Goal: Task Accomplishment & Management: Manage account settings

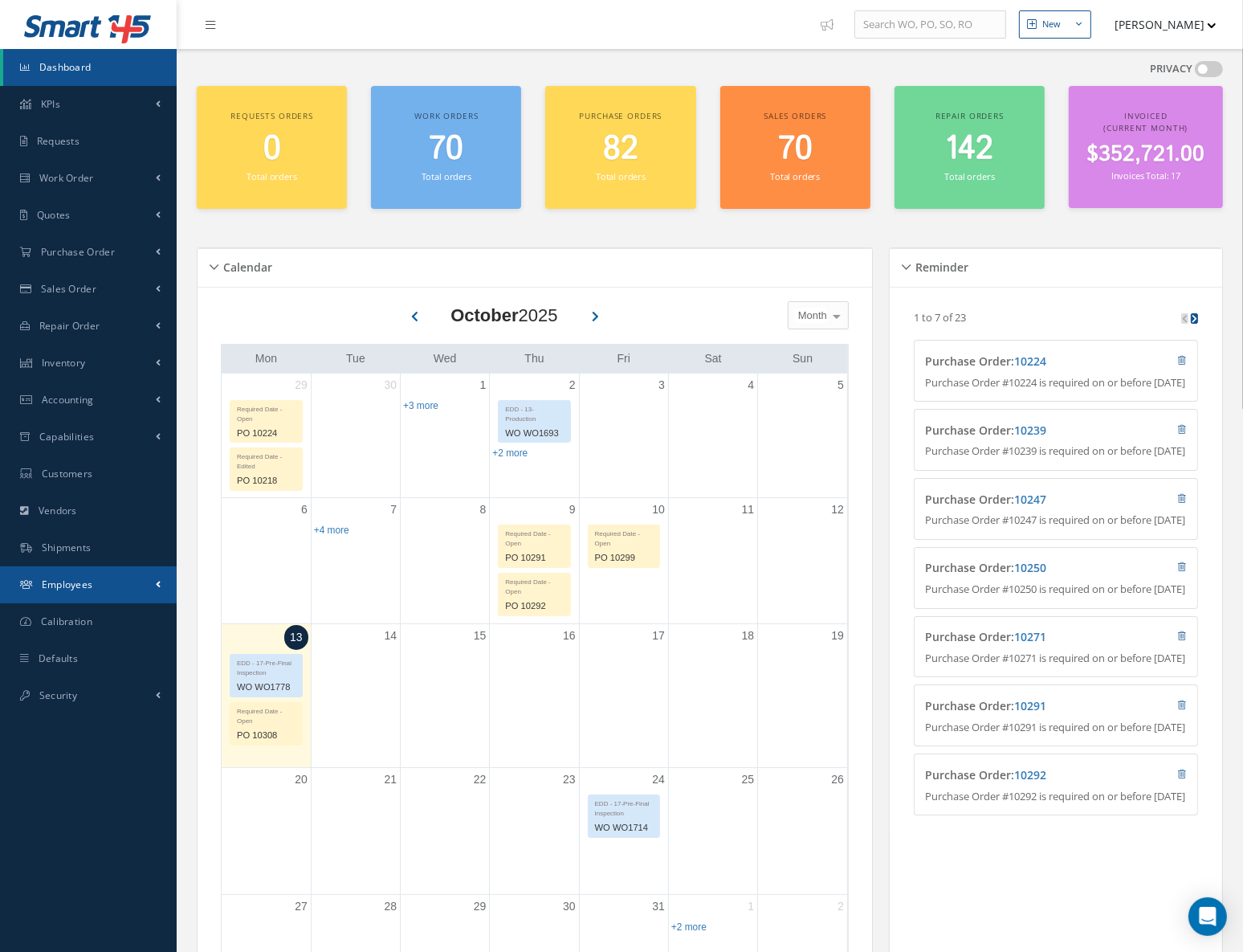
click at [101, 574] on link "Employees" at bounding box center [88, 584] width 177 height 37
click at [117, 615] on link "Employees" at bounding box center [90, 618] width 173 height 31
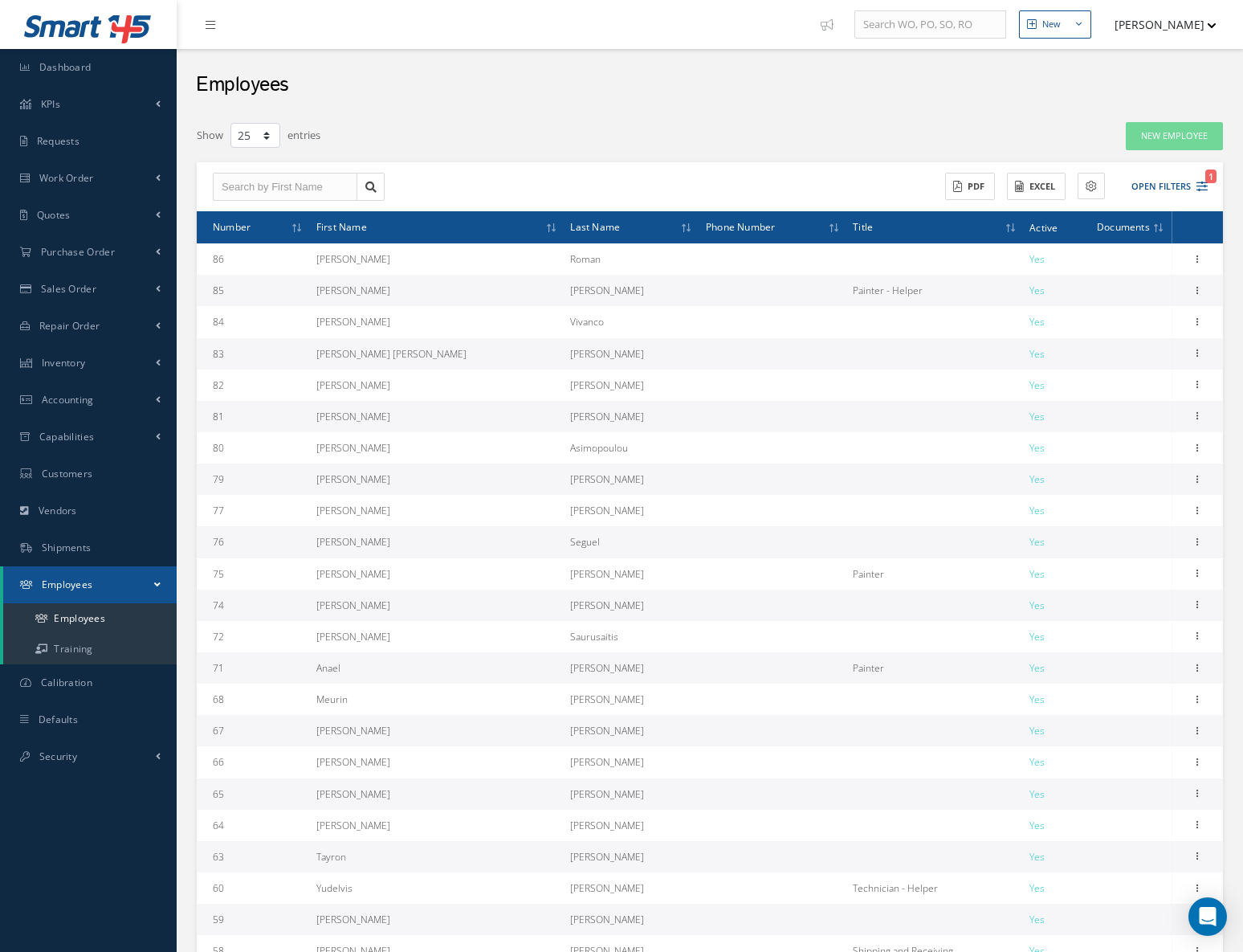
select select "25"
click at [356, 226] on span "First Name" at bounding box center [341, 226] width 51 height 15
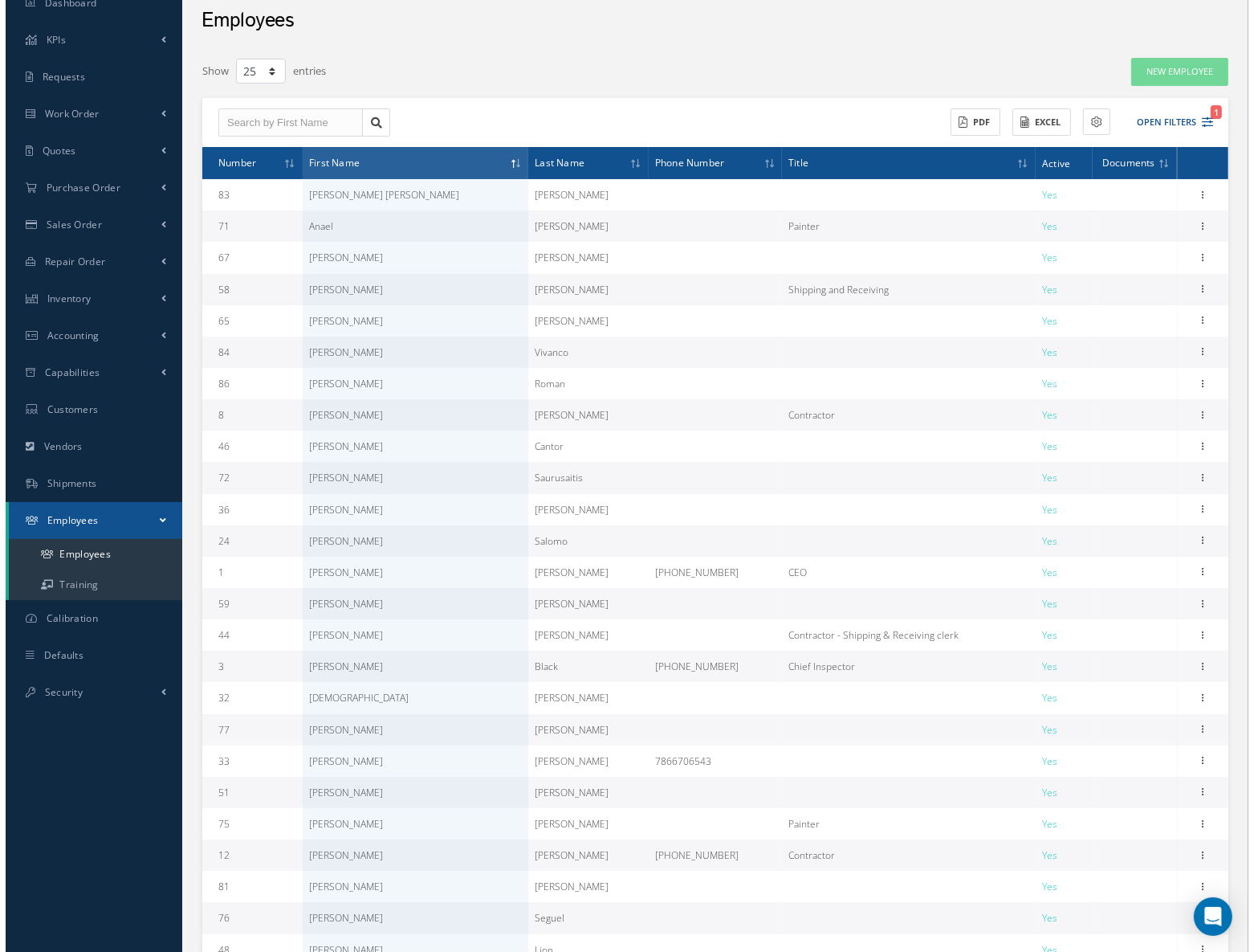
scroll to position [199, 0]
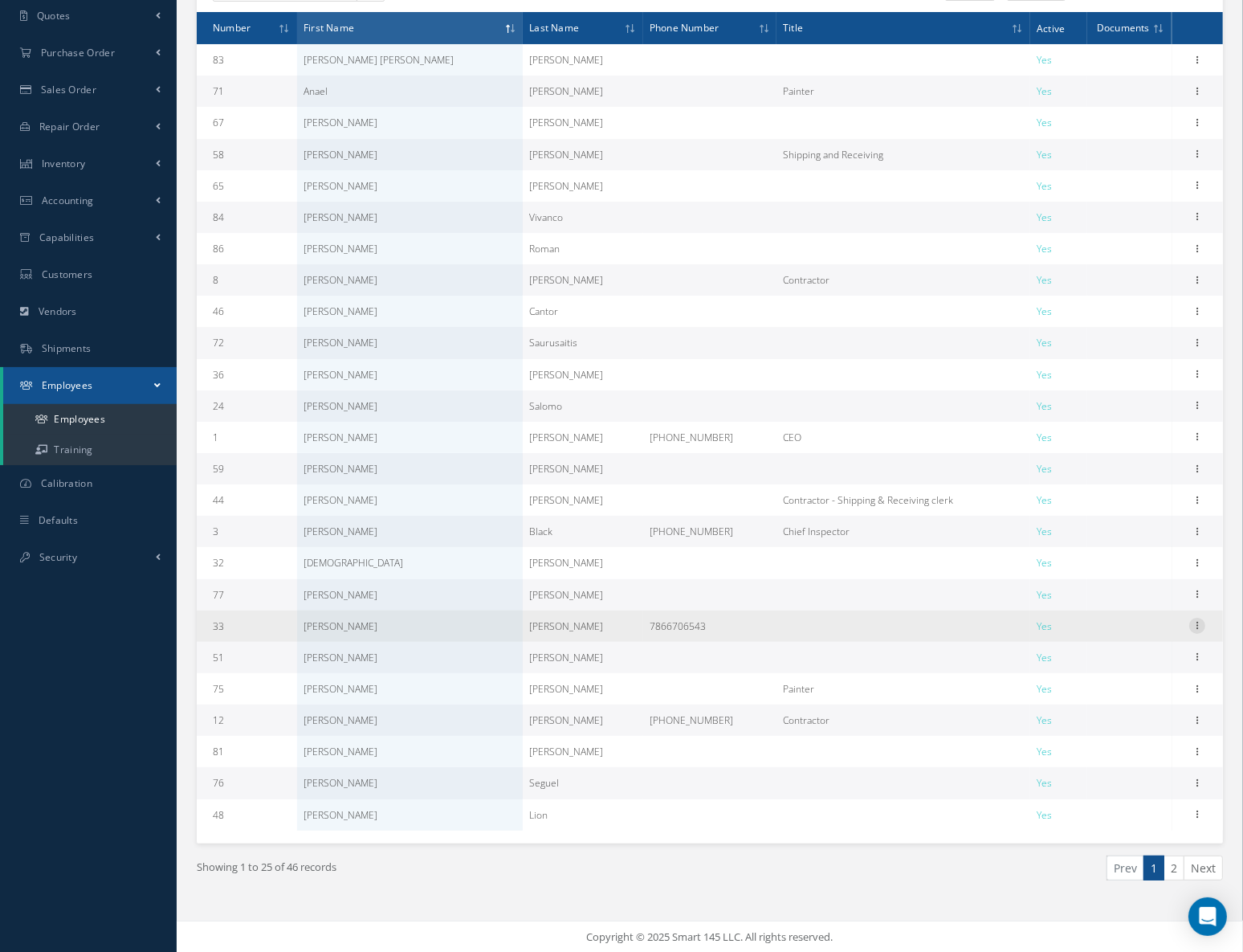
click at [1194, 618] on icon at bounding box center [1197, 623] width 16 height 12
click at [1102, 634] on link "Edit" at bounding box center [1123, 636] width 127 height 21
type input "Jorge"
type input "Brito"
type input "33"
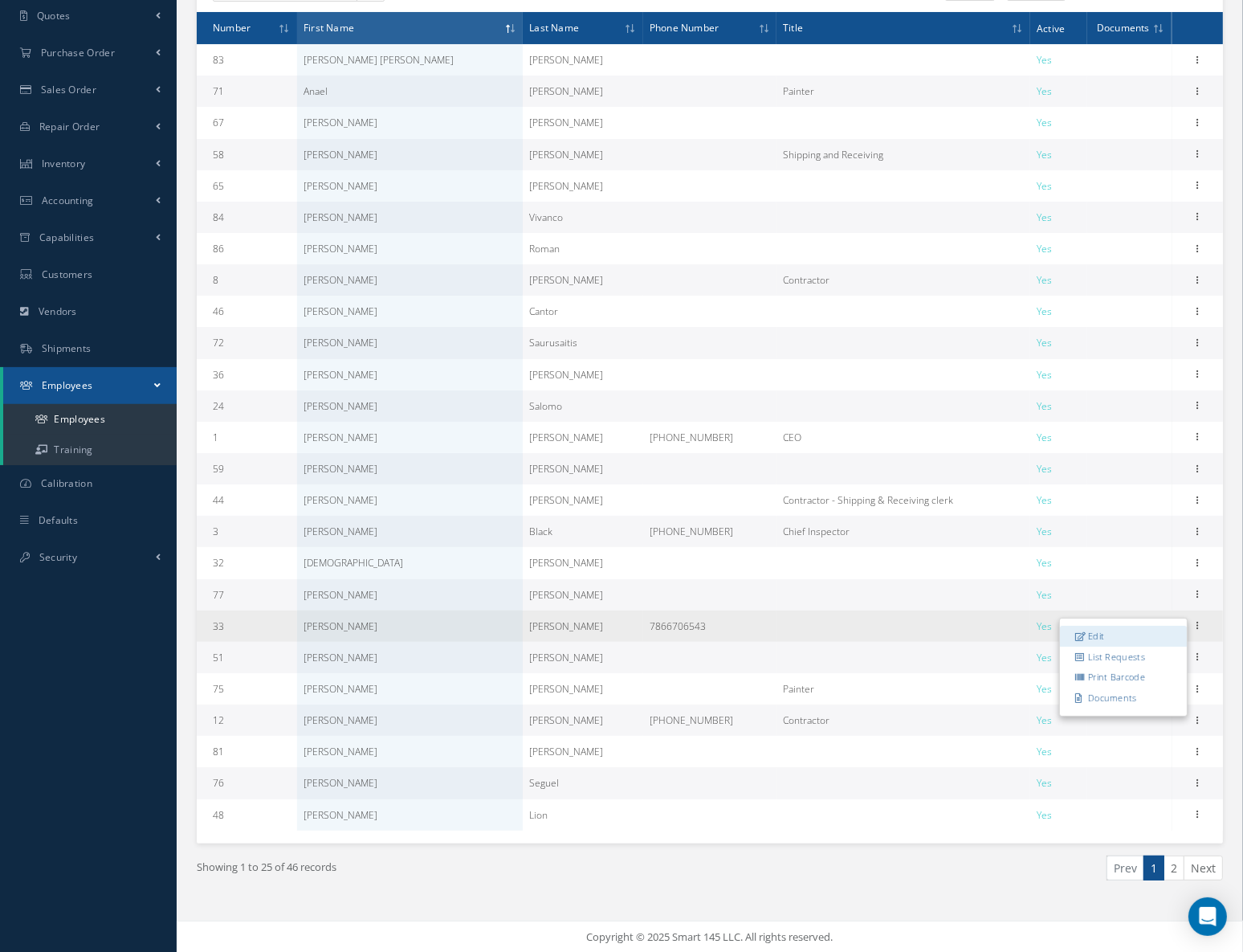
type input "7866706543"
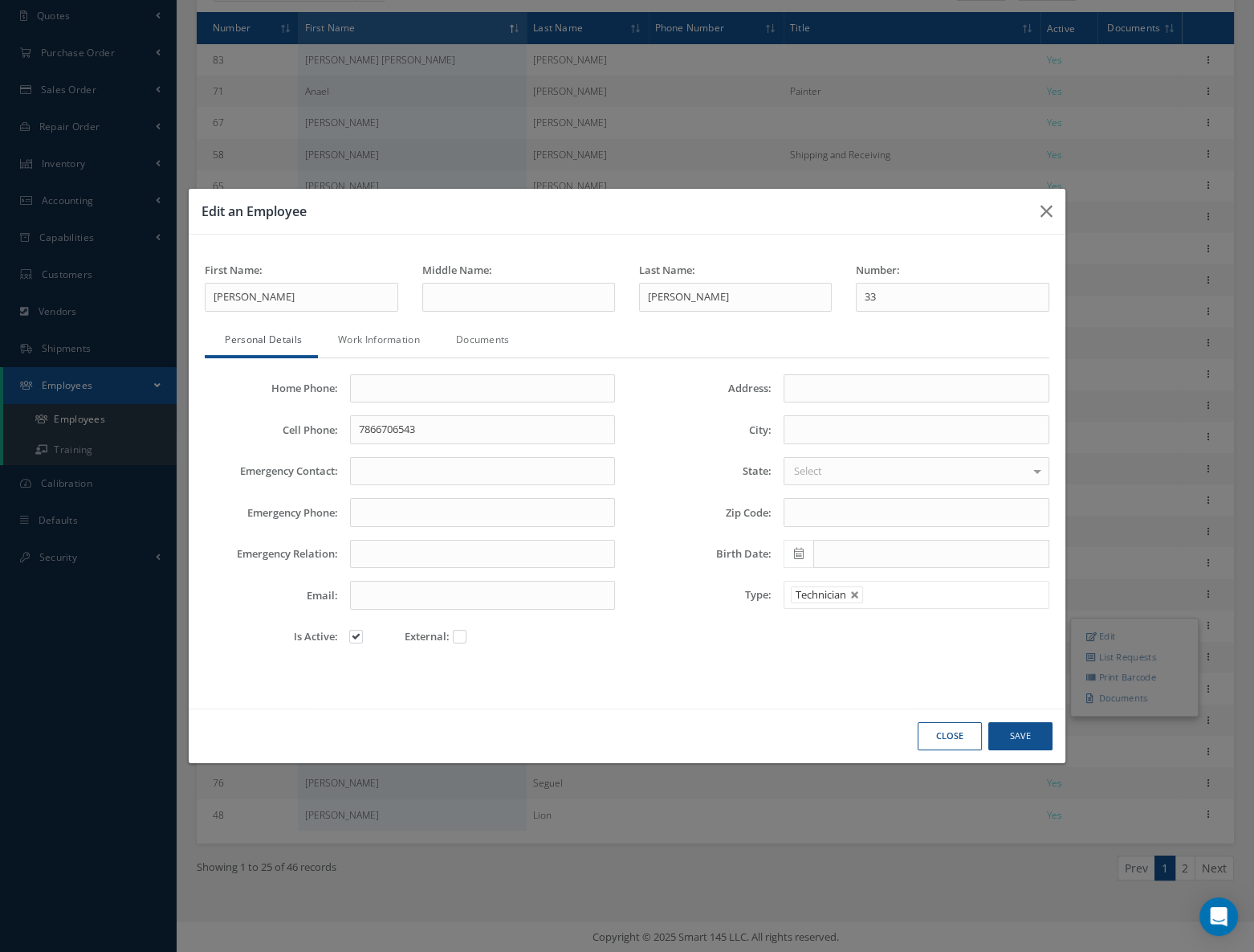
click at [349, 637] on div at bounding box center [370, 635] width 44 height 25
drag, startPoint x: 355, startPoint y: 637, endPoint x: 418, endPoint y: 652, distance: 64.8
click at [362, 637] on label at bounding box center [364, 636] width 4 height 14
click at [356, 637] on input "checkbox" at bounding box center [357, 638] width 11 height 11
checkbox input "false"
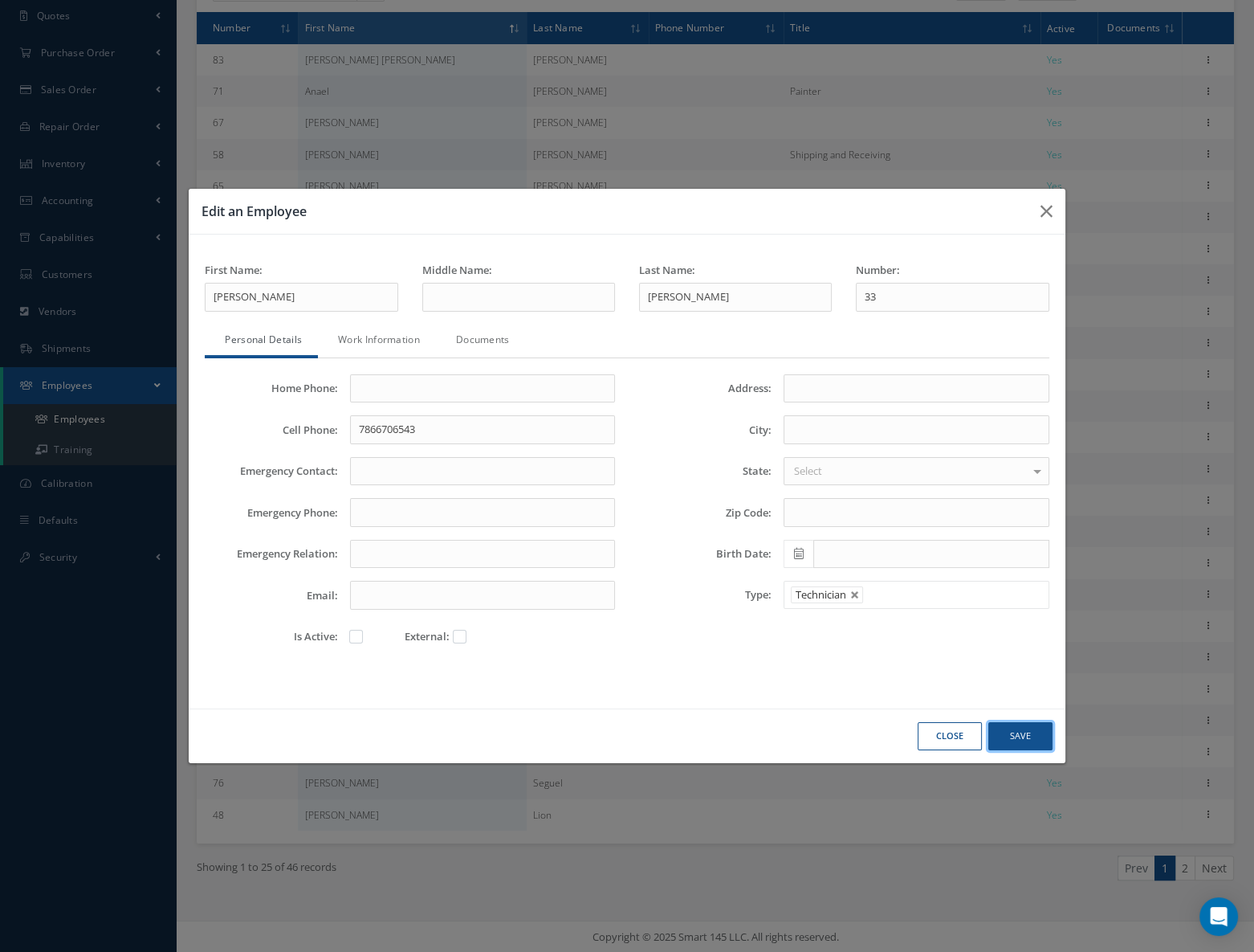
click at [1034, 728] on button "Save" at bounding box center [1020, 736] width 64 height 28
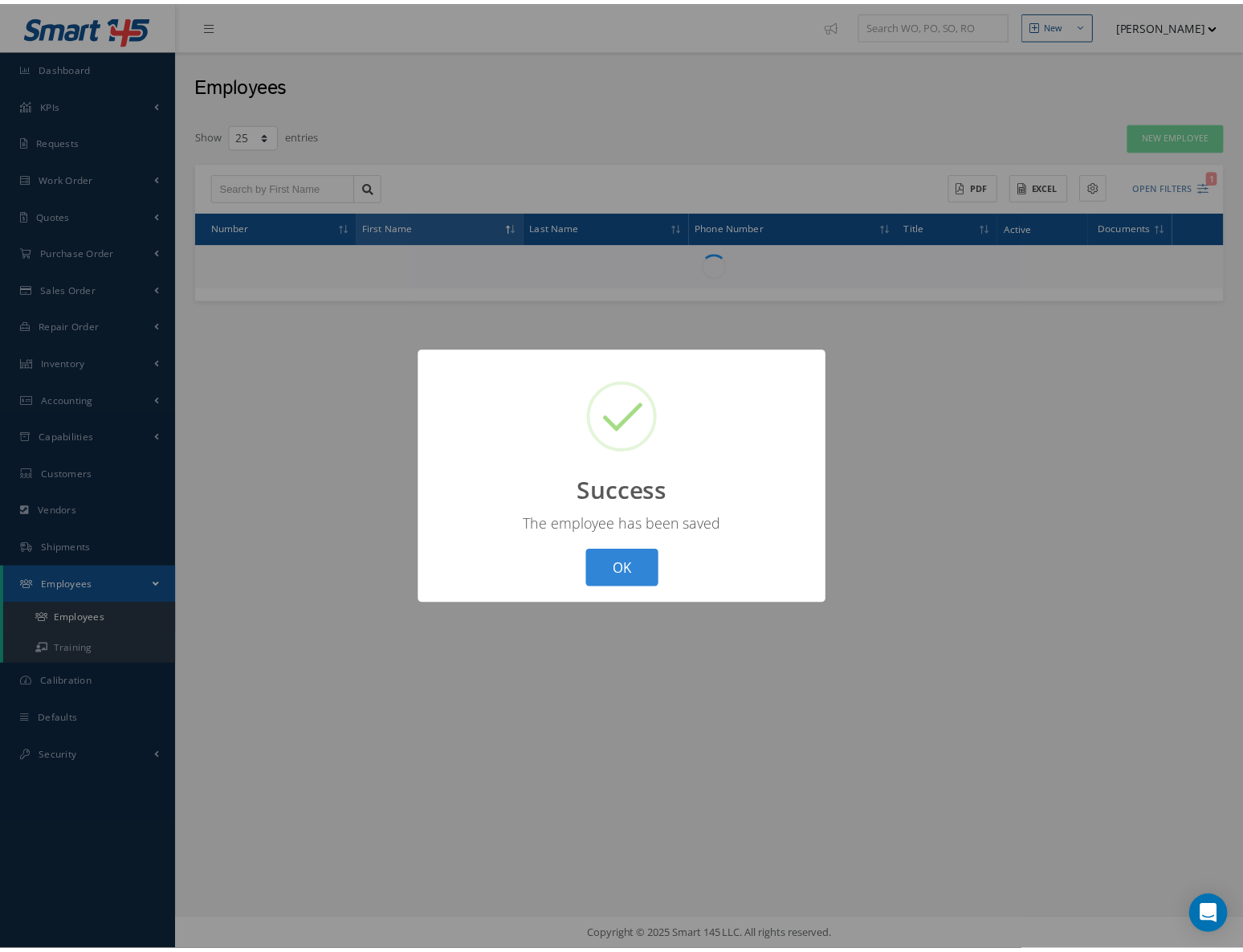
scroll to position [0, 0]
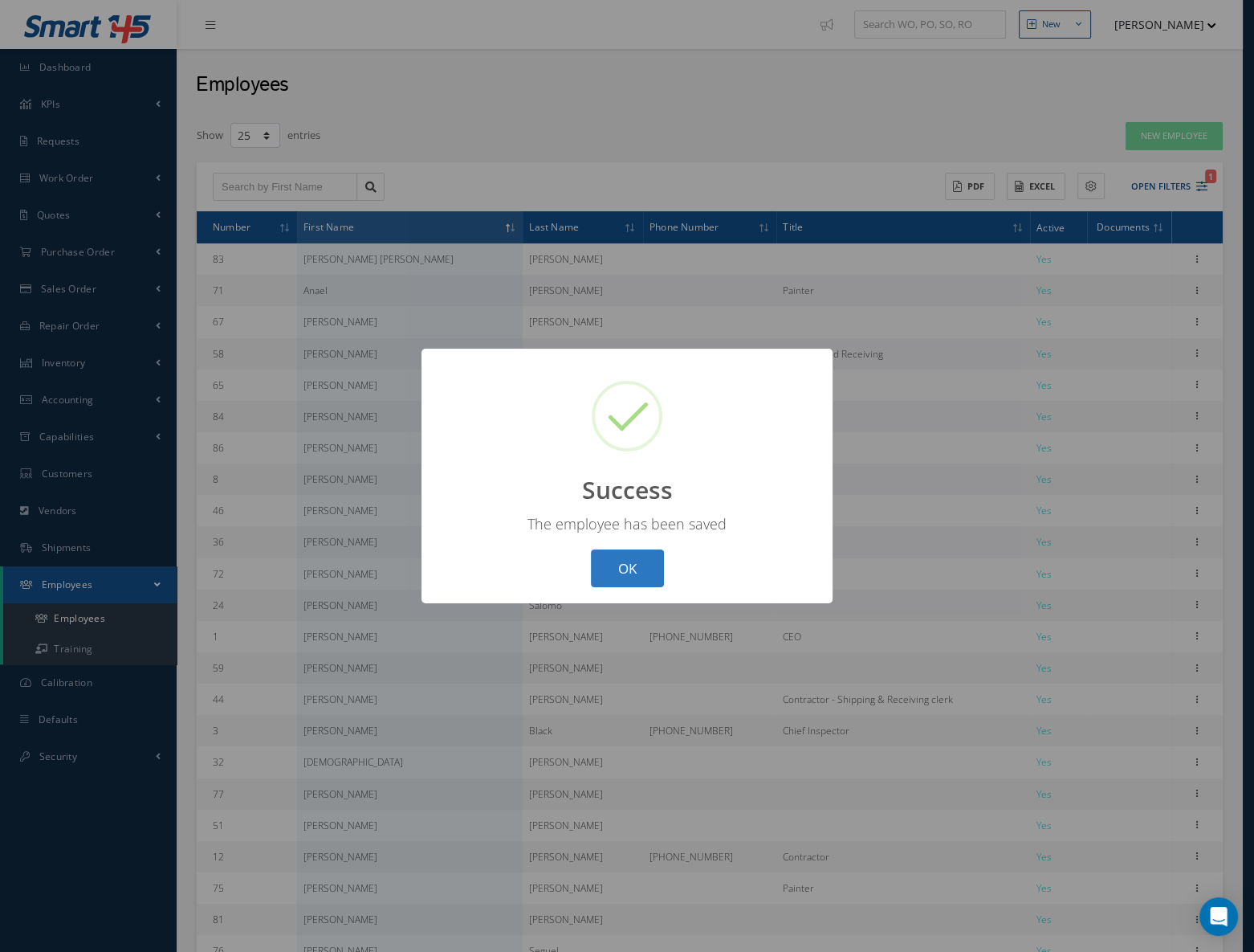
click at [600, 563] on button "OK" at bounding box center [627, 568] width 73 height 37
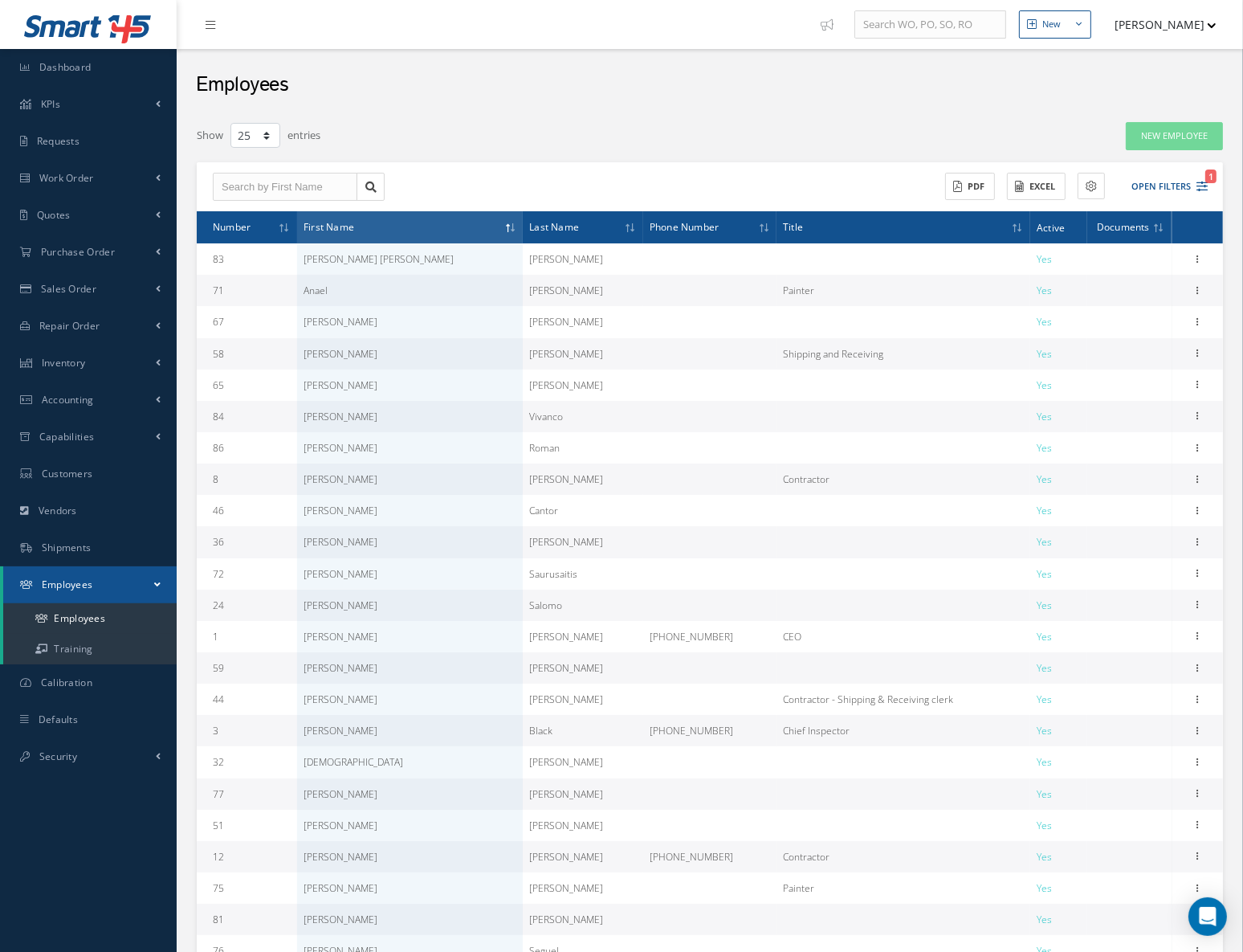
click at [460, 104] on div "Employees" at bounding box center [709, 81] width 1066 height 64
click at [338, 113] on div "Filters First Name Last Name Employee # Active No Active Active All Status No e…" at bounding box center [709, 632] width 1042 height 1039
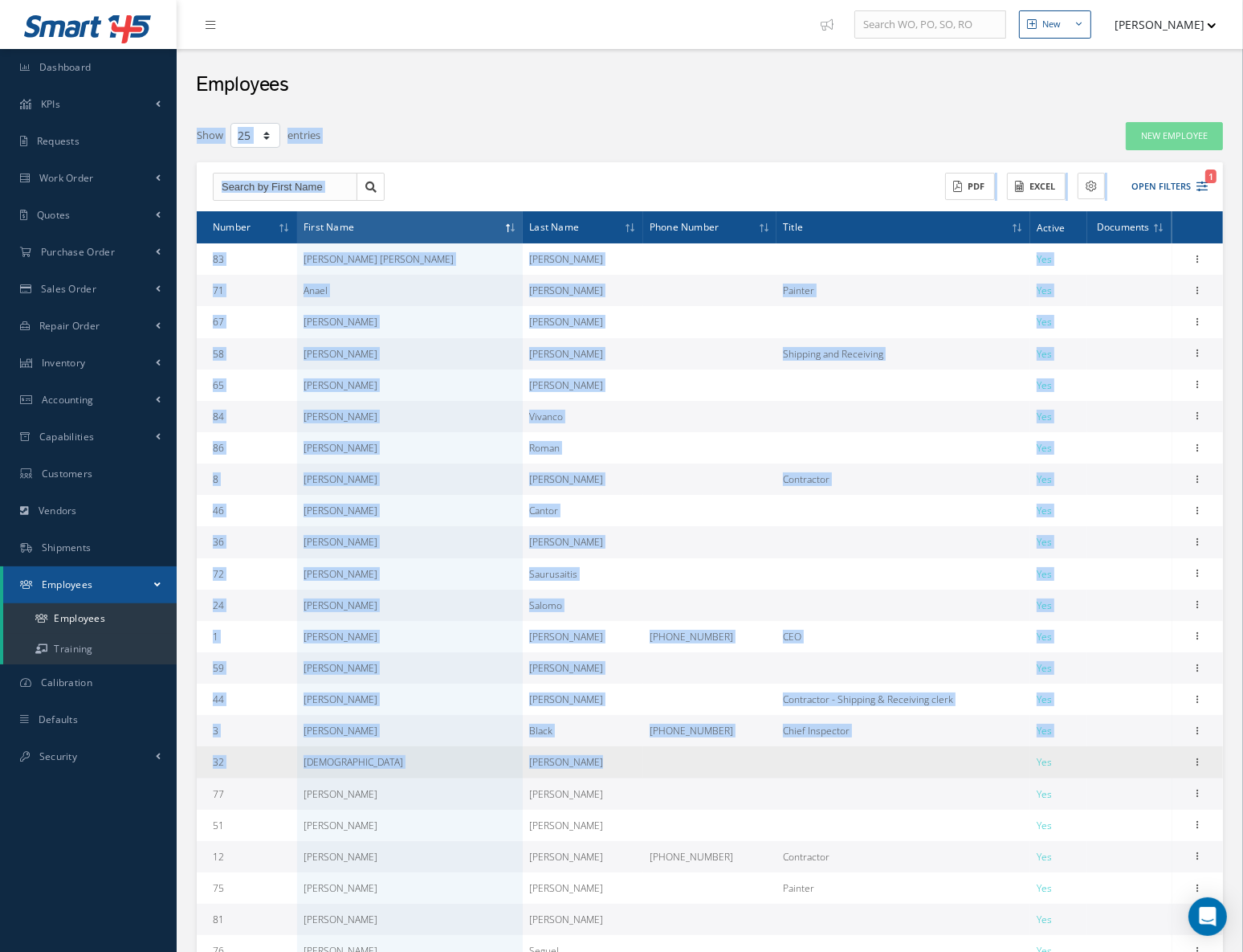
drag, startPoint x: 194, startPoint y: 86, endPoint x: 1009, endPoint y: 761, distance: 1058.2
click at [1008, 761] on div "Employees Filters First Name Last Name Employee # Active No Active Active All S…" at bounding box center [709, 601] width 1042 height 1104
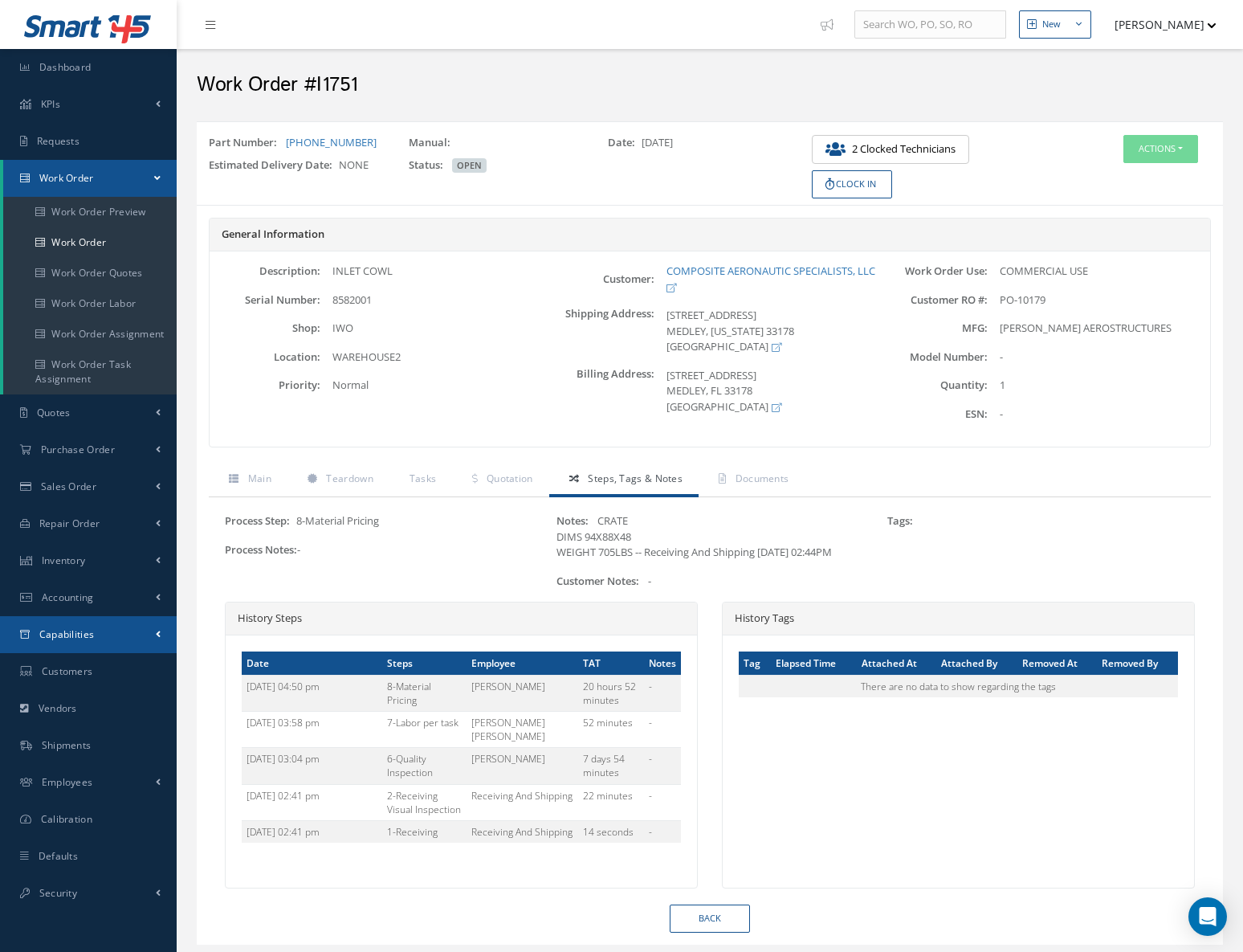
scroll to position [56, 0]
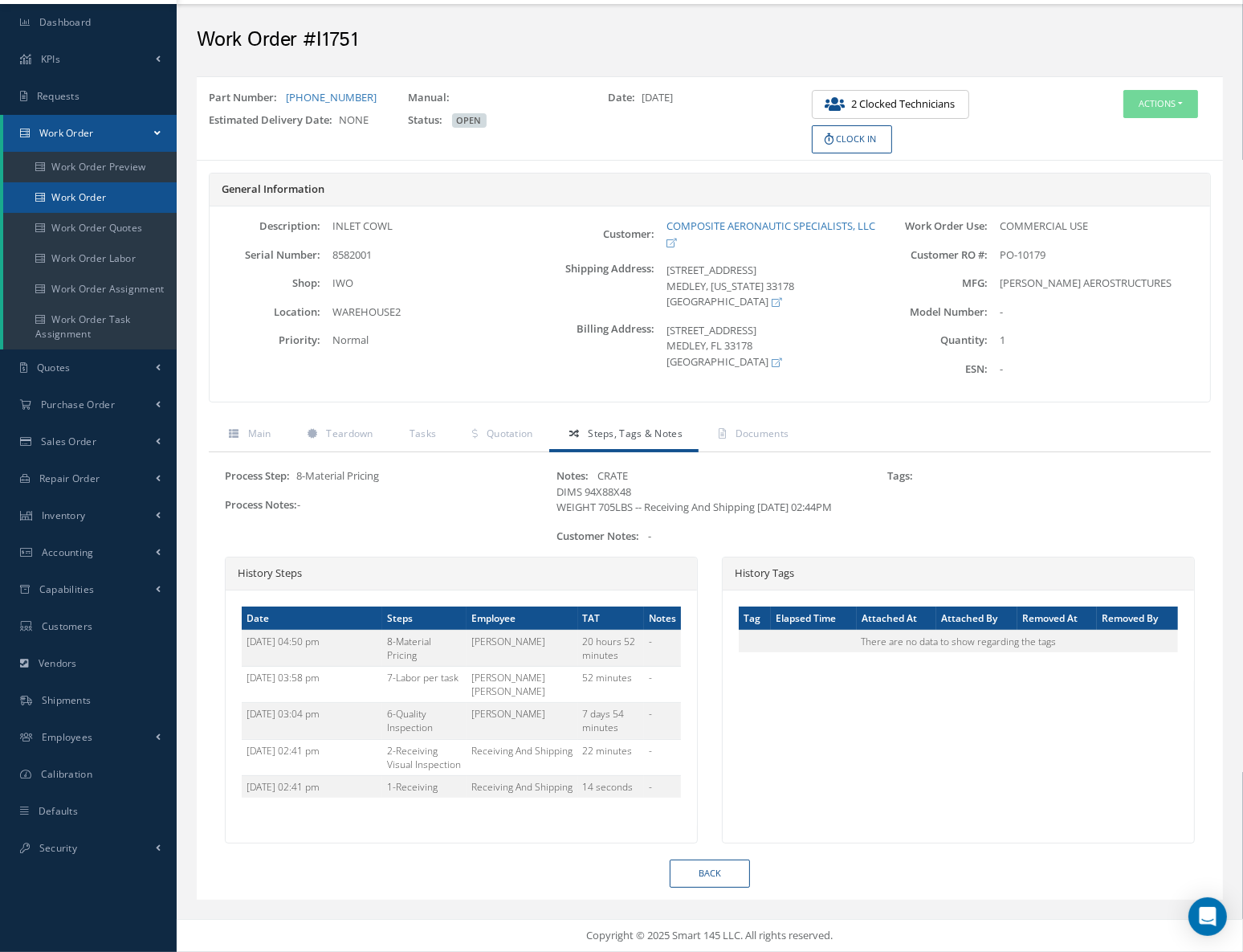
drag, startPoint x: 87, startPoint y: 183, endPoint x: 100, endPoint y: 183, distance: 13.0
click at [87, 183] on link "Work Order" at bounding box center [90, 198] width 173 height 31
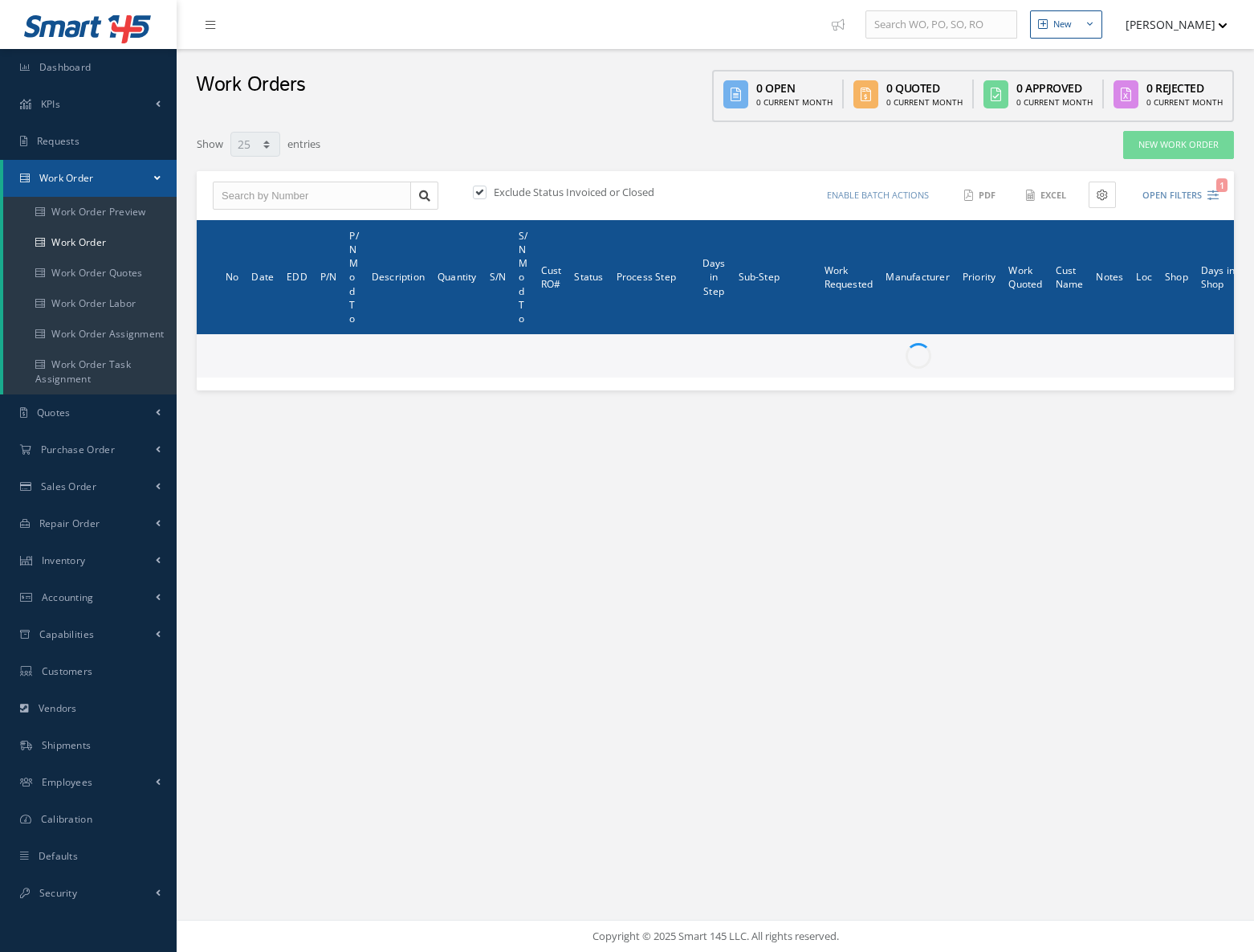
select select "25"
click at [295, 198] on input "text" at bounding box center [311, 196] width 198 height 29
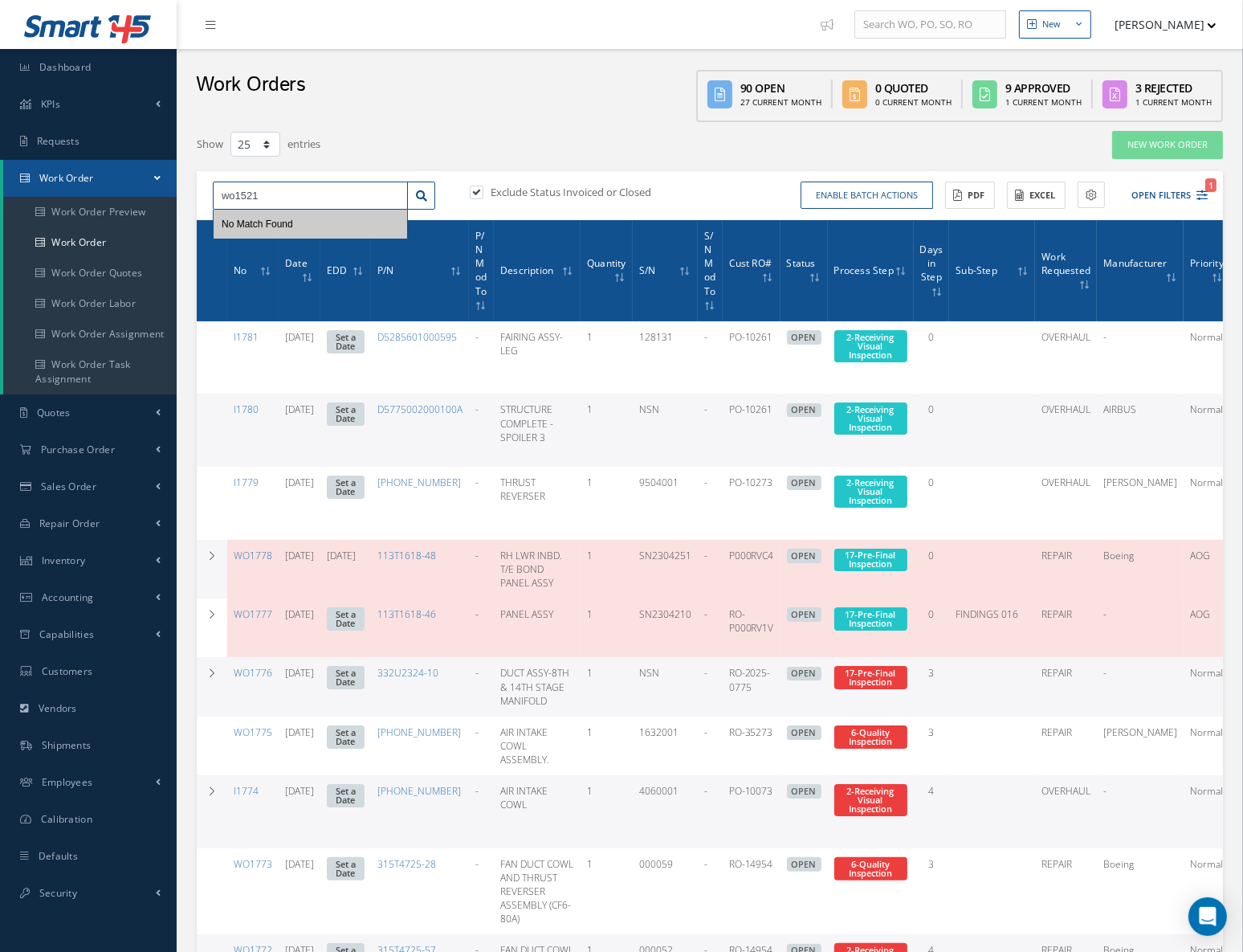
type input "wo1521"
click at [483, 192] on label at bounding box center [485, 192] width 4 height 14
click at [474, 192] on input "checkbox" at bounding box center [475, 193] width 11 height 11
checkbox input "false"
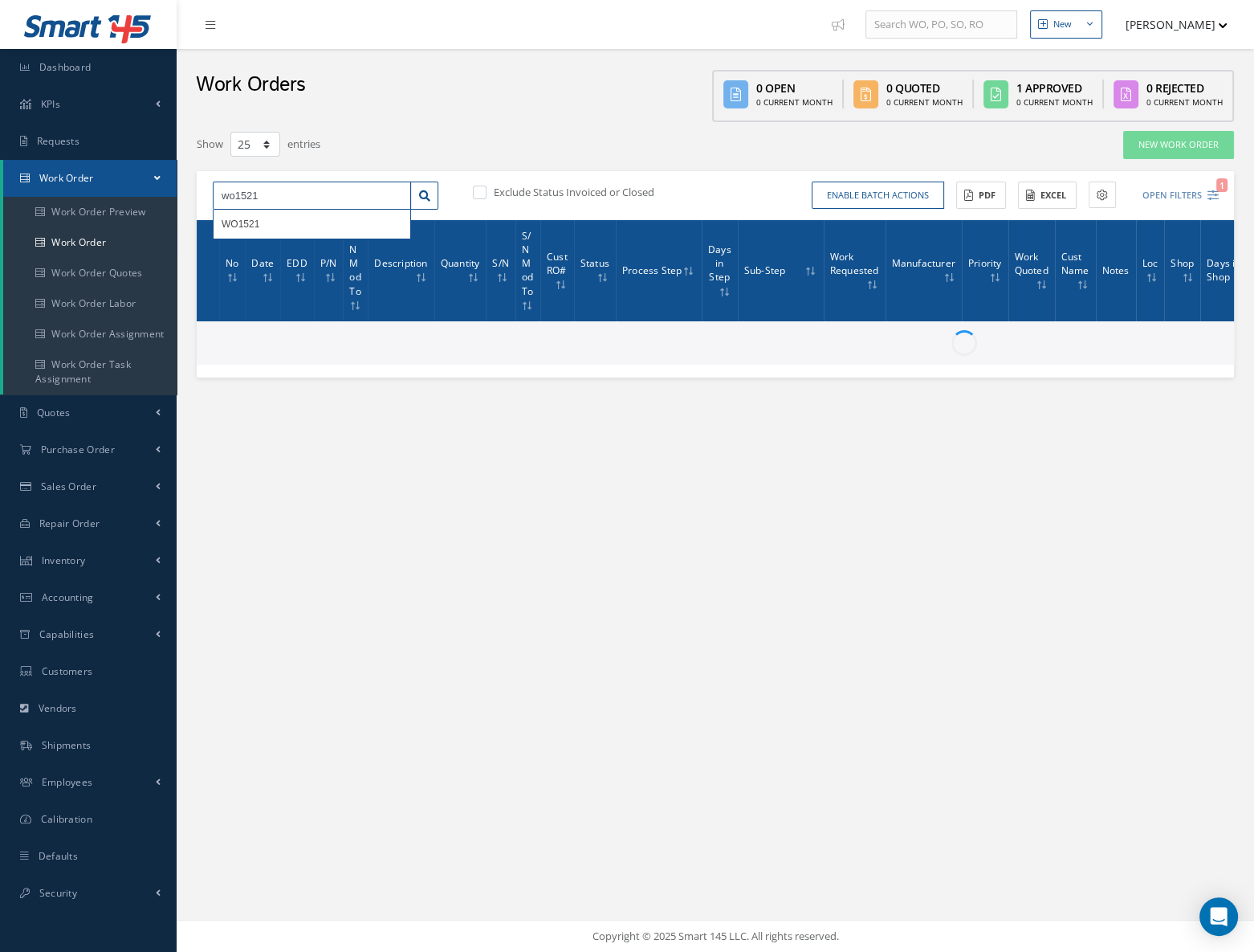
click at [288, 195] on input "wo1521" at bounding box center [311, 196] width 198 height 29
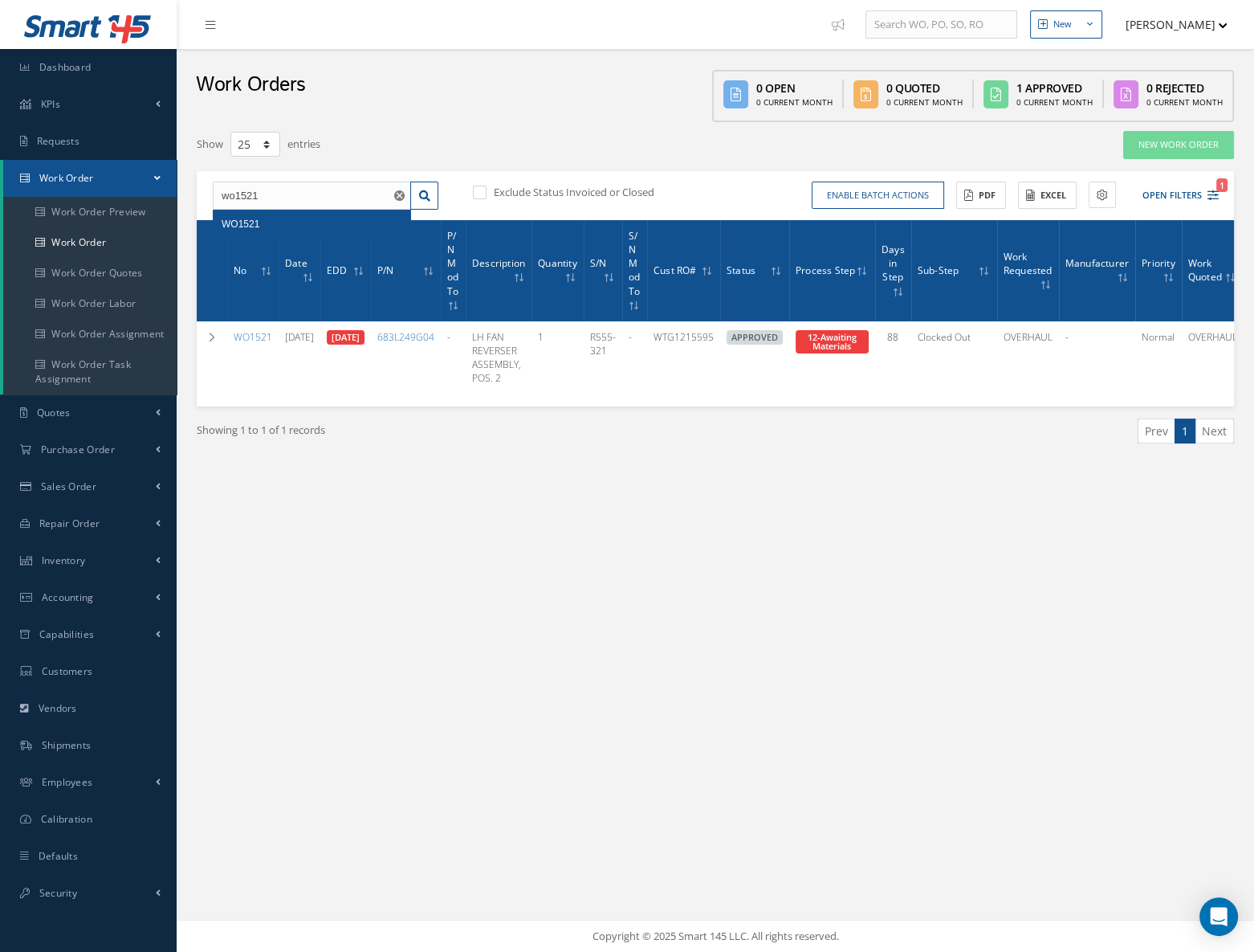
click at [256, 222] on span "WO1521" at bounding box center [240, 224] width 37 height 12
type input "WO1521"
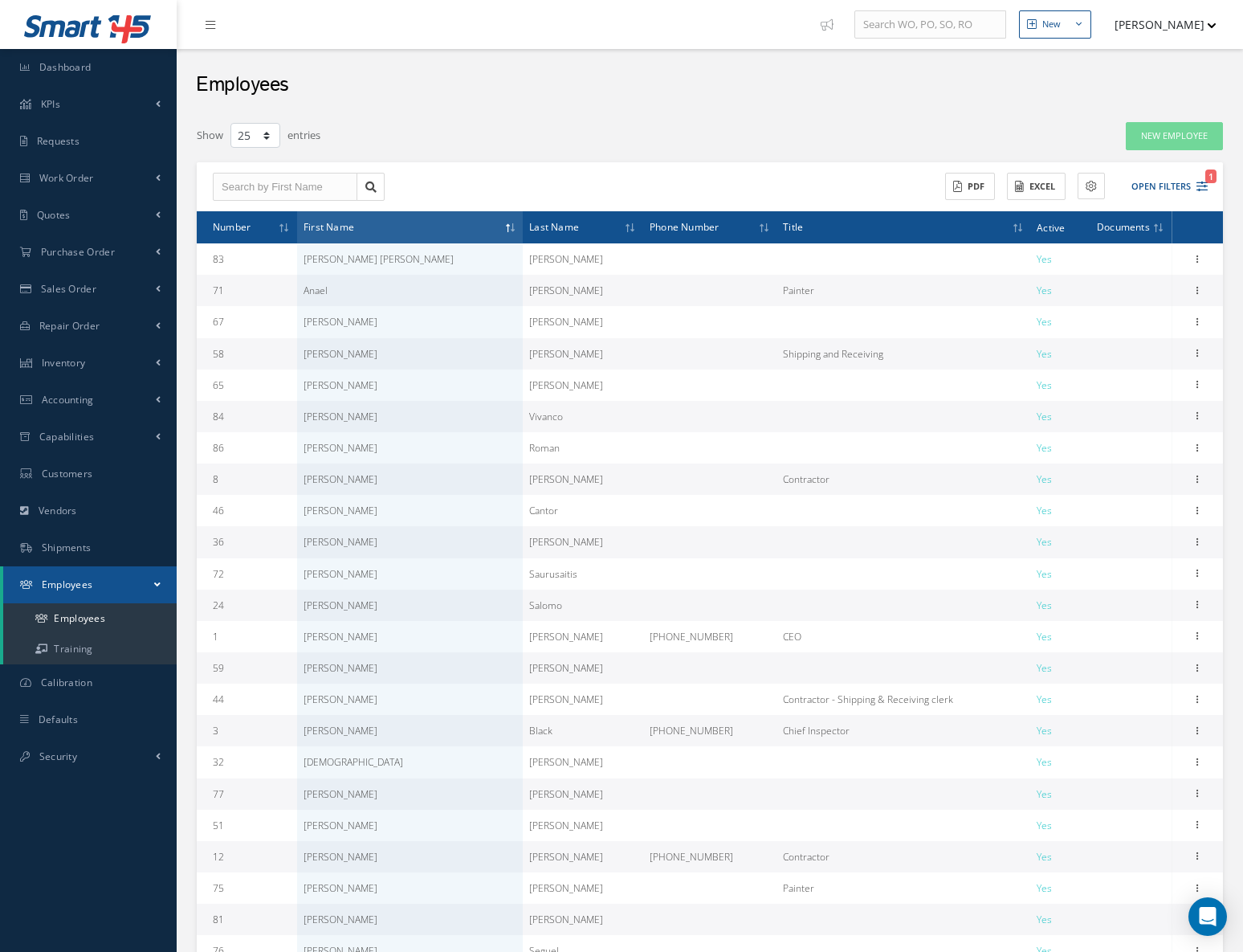
select select "25"
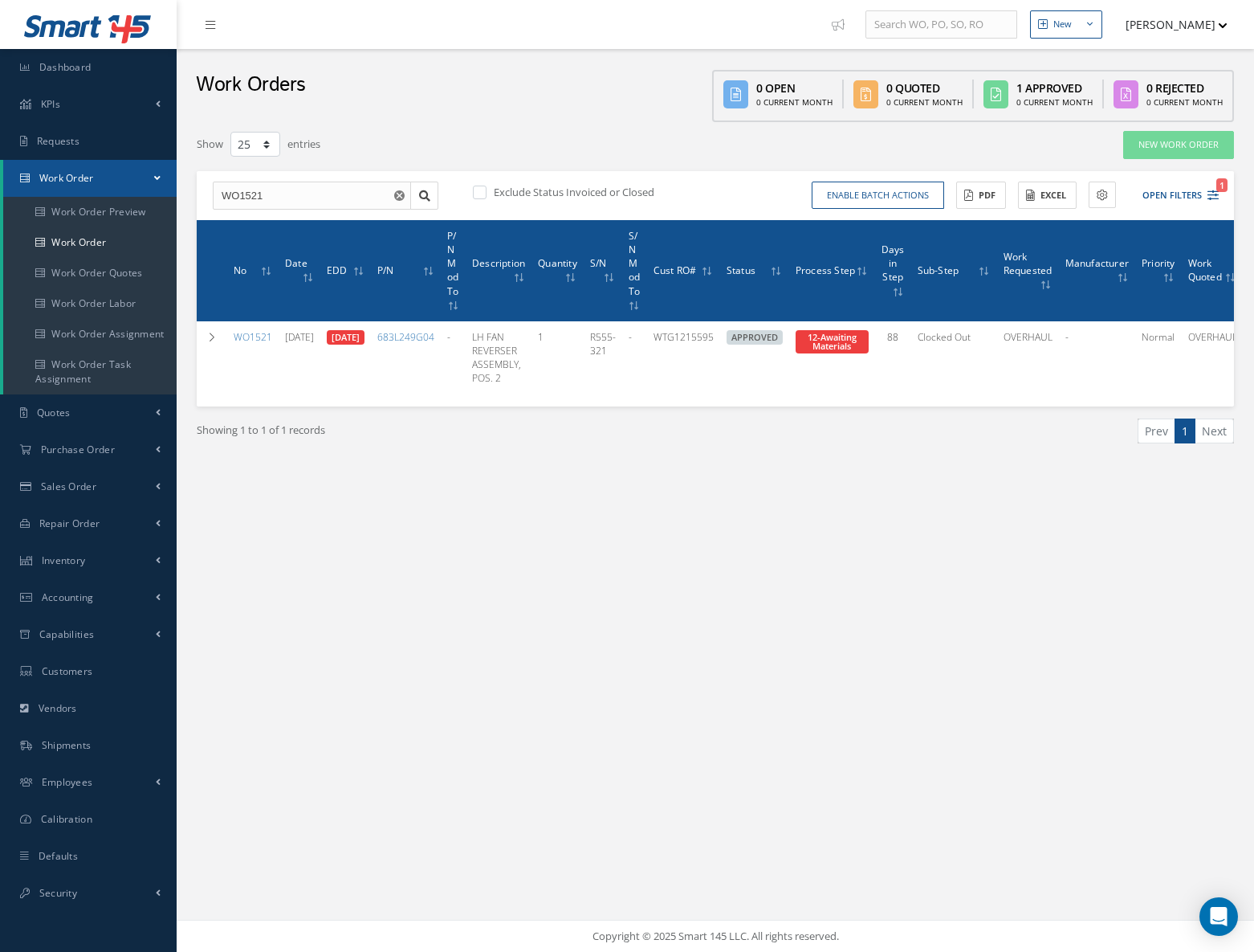
select select "25"
